Goal: Communication & Community: Answer question/provide support

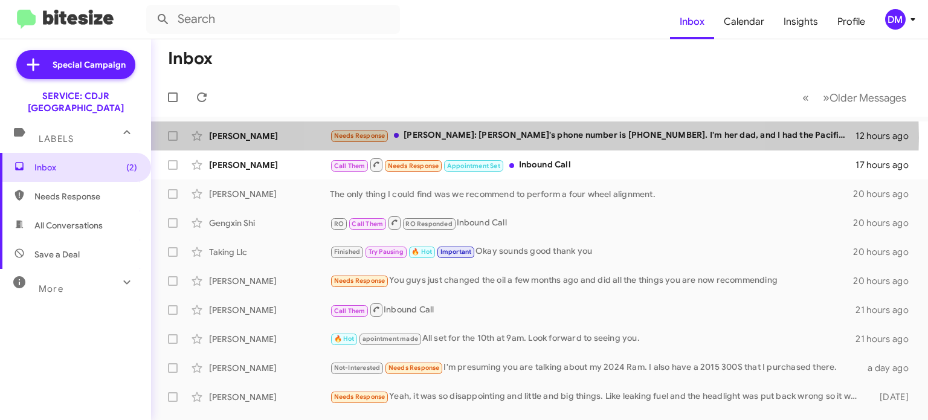
click at [535, 137] on div "Needs Response [PERSON_NAME]: [PERSON_NAME]'s phone number is [PHONE_NUMBER]. I…" at bounding box center [593, 136] width 526 height 14
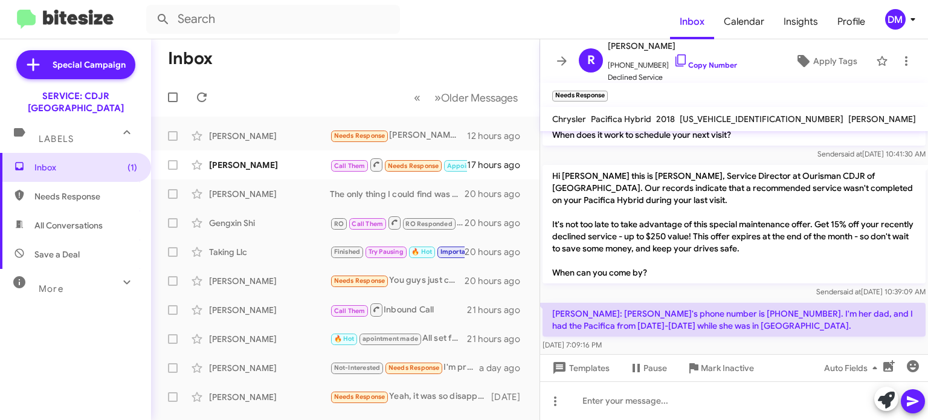
scroll to position [114, 0]
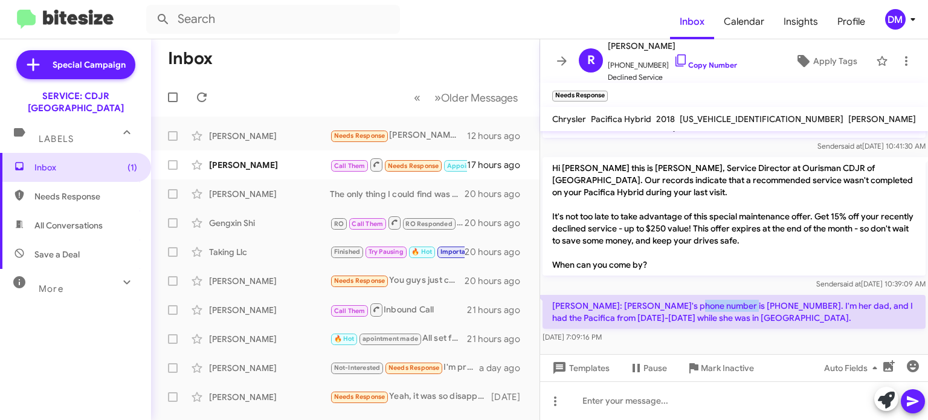
drag, startPoint x: 730, startPoint y: 303, endPoint x: 680, endPoint y: 302, distance: 50.2
click at [680, 302] on p "[PERSON_NAME]: [PERSON_NAME]'s phone number is [PHONE_NUMBER]. I'm her dad, and…" at bounding box center [734, 312] width 383 height 34
drag, startPoint x: 761, startPoint y: 117, endPoint x: 727, endPoint y: 118, distance: 34.4
click at [727, 118] on span "[US_VEHICLE_IDENTIFICATION_NUMBER]" at bounding box center [762, 119] width 164 height 11
copy span "JR152501"
